Goal: Transaction & Acquisition: Obtain resource

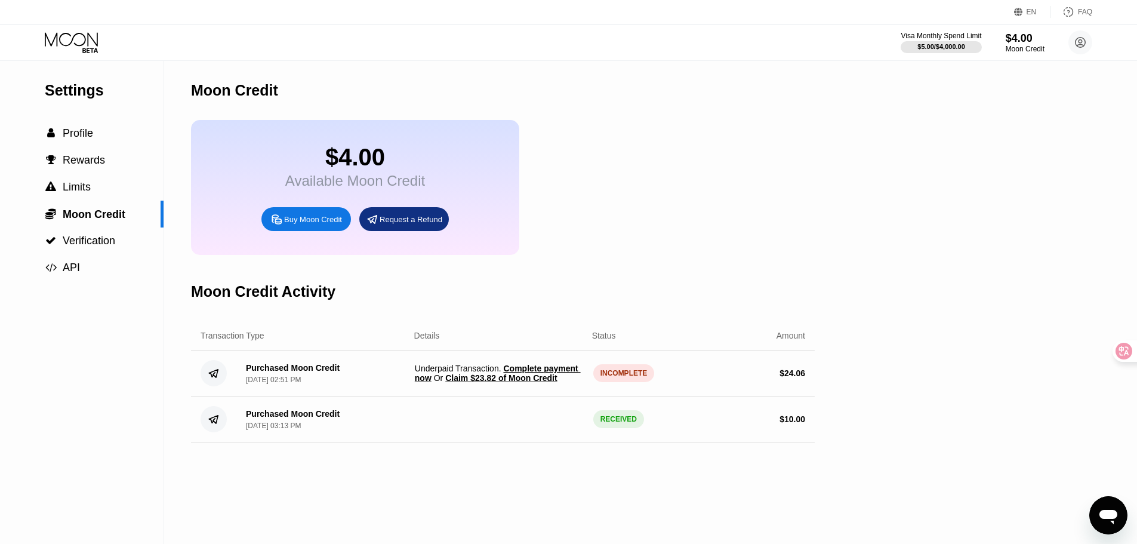
click at [512, 382] on span "Claim $23.82 of Moon Credit" at bounding box center [501, 378] width 112 height 10
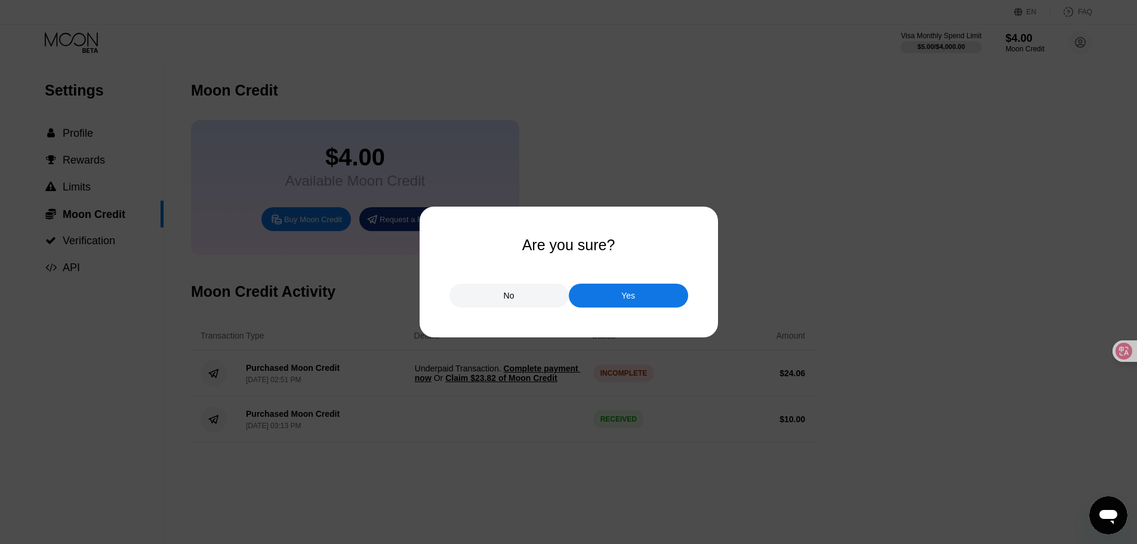
click at [640, 295] on div "Yes" at bounding box center [628, 295] width 119 height 24
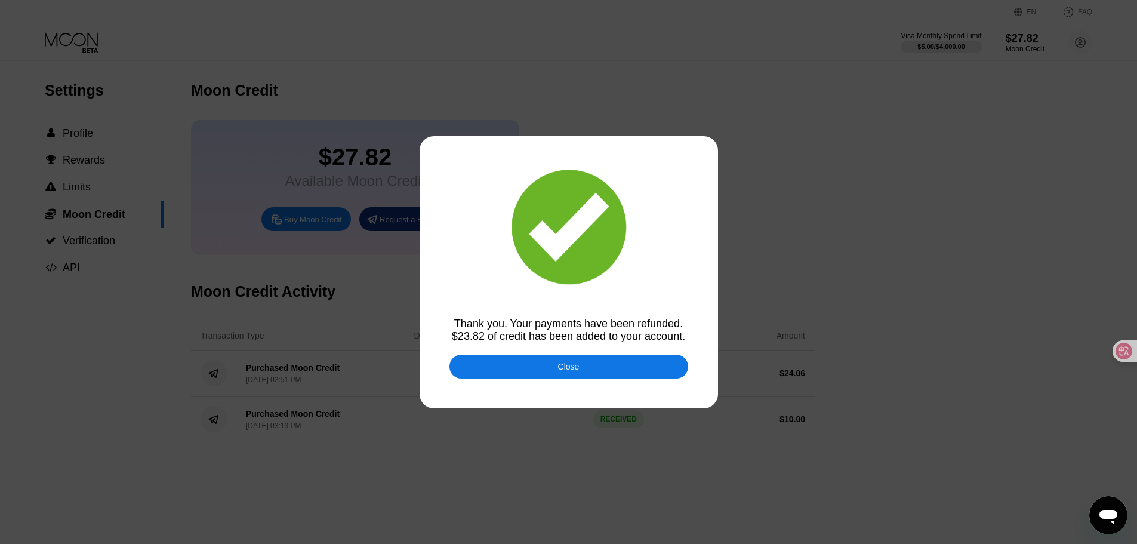
click at [590, 365] on div "Close" at bounding box center [568, 366] width 239 height 24
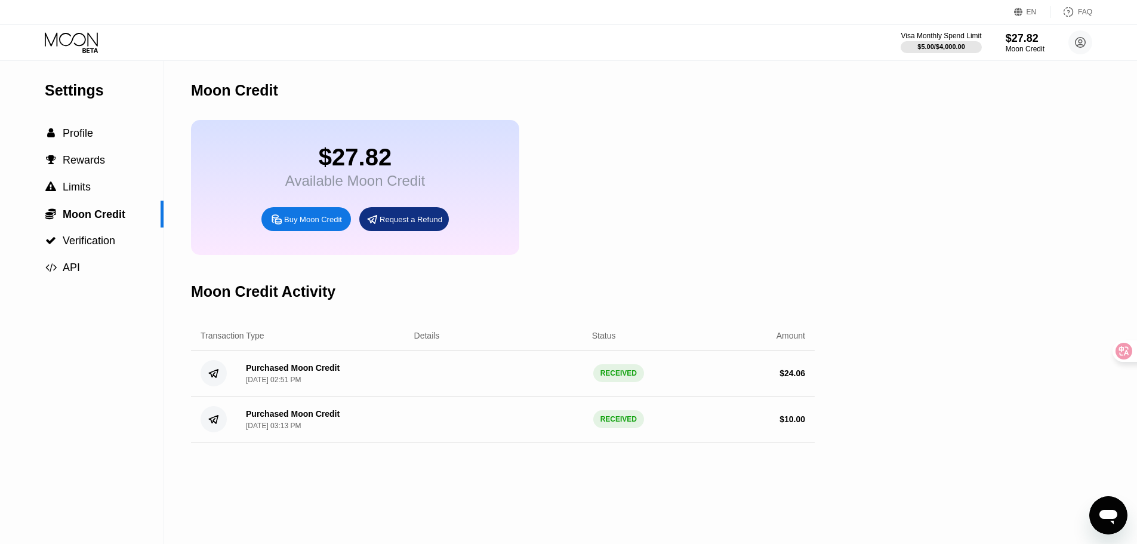
click at [908, 320] on div "Settings  Profile  Rewards  Limits  Moon Credit  Verification  API Moon C…" at bounding box center [568, 302] width 1137 height 483
click at [921, 289] on div "Settings  Profile  Rewards  Limits  Moon Credit  Verification  API Moon C…" at bounding box center [568, 302] width 1137 height 483
click at [922, 248] on div "Settings  Profile  Rewards  Limits  Moon Credit  Verification  API Moon C…" at bounding box center [568, 302] width 1137 height 483
click at [903, 207] on div "Settings  Profile  Rewards  Limits  Moon Credit  Verification  API Moon C…" at bounding box center [568, 302] width 1137 height 483
click at [895, 280] on div "Settings  Profile  Rewards  Limits  Moon Credit  Verification  API Moon C…" at bounding box center [568, 302] width 1137 height 483
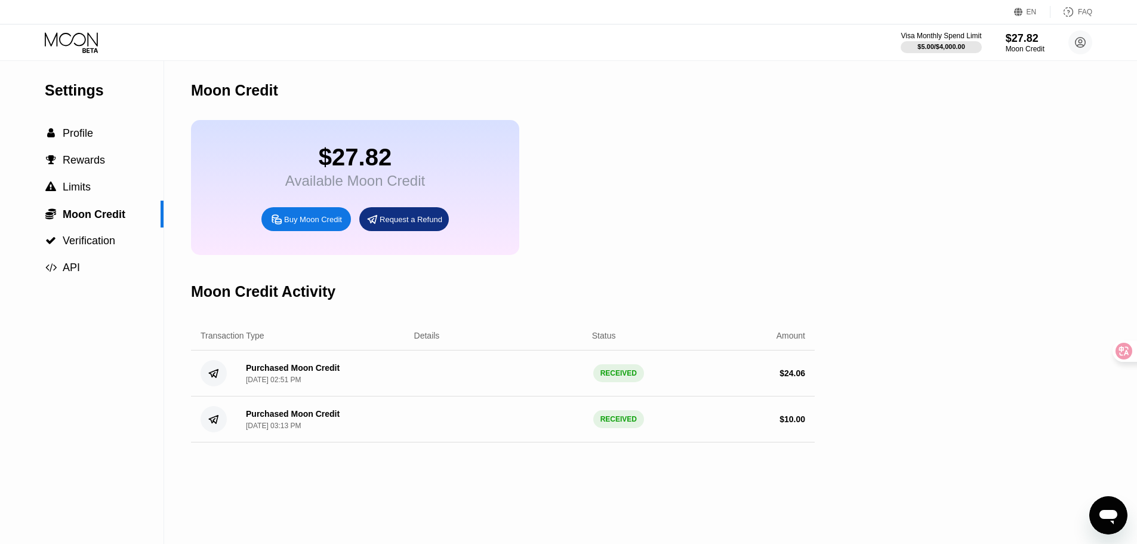
click at [881, 368] on div "Settings  Profile  Rewards  Limits  Moon Credit  Verification  API Moon C…" at bounding box center [568, 302] width 1137 height 483
click at [925, 300] on div "Settings  Profile  Rewards  Limits  Moon Credit  Verification  API Moon C…" at bounding box center [568, 302] width 1137 height 483
click at [930, 301] on div "Settings  Profile  Rewards  Limits  Moon Credit  Verification  API Moon C…" at bounding box center [568, 302] width 1137 height 483
click at [924, 290] on div "Settings  Profile  Rewards  Limits  Moon Credit  Verification  API Moon C…" at bounding box center [568, 302] width 1137 height 483
click at [900, 285] on div "Settings  Profile  Rewards  Limits  Moon Credit  Verification  API Moon C…" at bounding box center [568, 302] width 1137 height 483
